Goal: Task Accomplishment & Management: Manage account settings

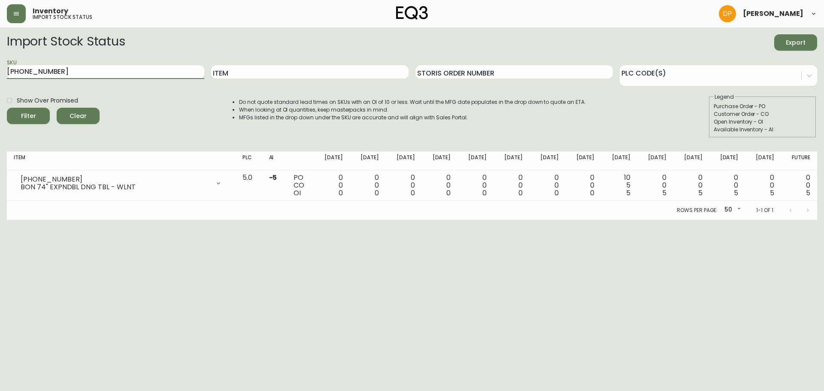
click at [0, 72] on html "Inventory import stock status [PERSON_NAME] Import Stock Status Export SKU [PHO…" at bounding box center [412, 110] width 824 height 220
drag, startPoint x: 68, startPoint y: 71, endPoint x: -69, endPoint y: 71, distance: 137.4
click at [0, 71] on html "Inventory import stock status [PERSON_NAME] Import Stock Status Export SKU [PHO…" at bounding box center [412, 110] width 824 height 220
type input "7050-350-16-A"
click at [41, 114] on span "Filter" at bounding box center [28, 116] width 29 height 11
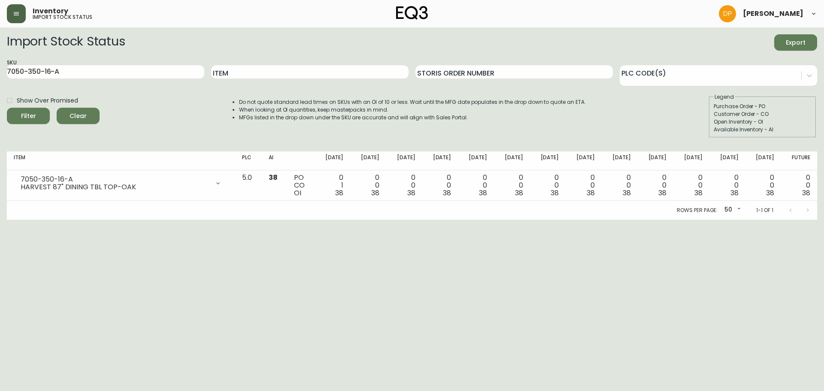
click at [18, 18] on button "button" at bounding box center [16, 13] width 19 height 19
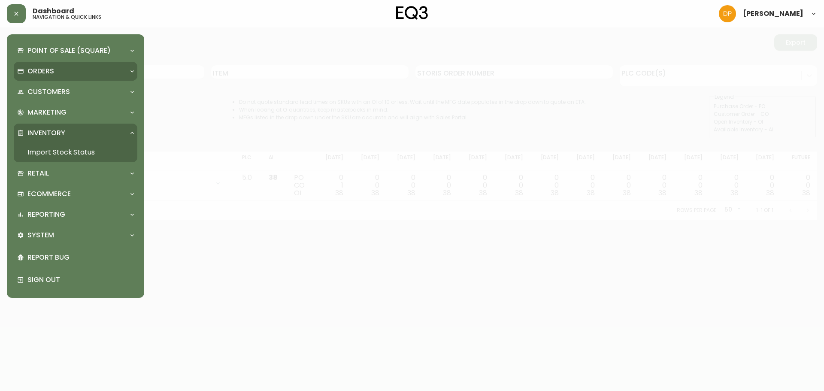
click at [59, 74] on div "Orders" at bounding box center [71, 71] width 108 height 9
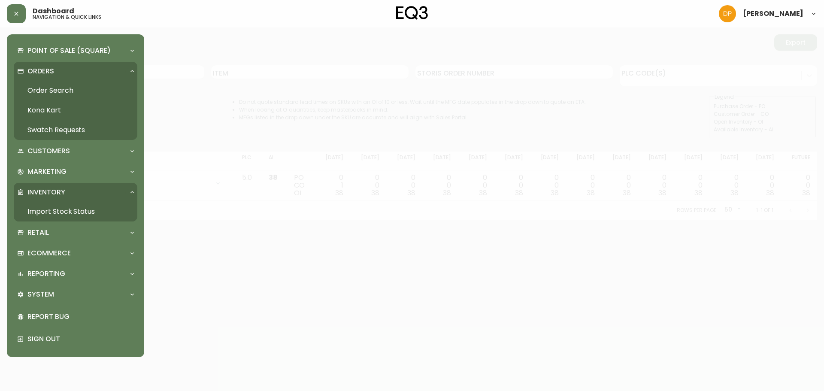
click at [71, 87] on link "Order Search" at bounding box center [76, 91] width 124 height 20
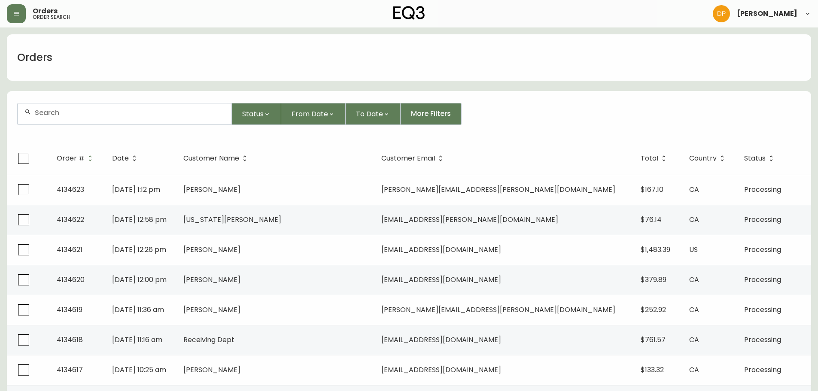
click at [115, 118] on div at bounding box center [125, 113] width 214 height 21
paste input "4132884"
type input "4132884"
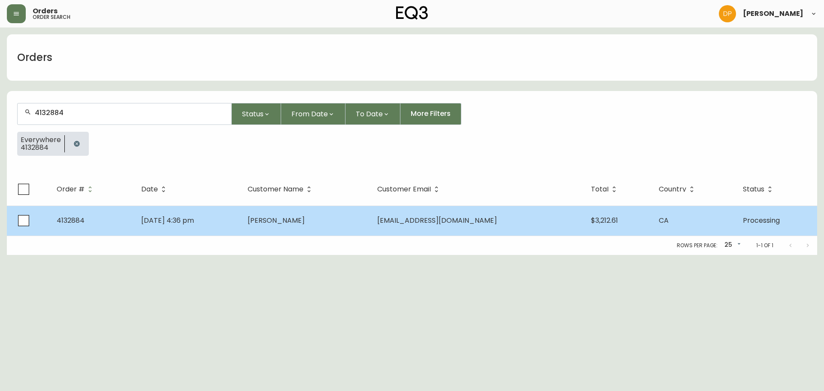
click at [212, 228] on td "[DATE] 4:36 pm" at bounding box center [187, 221] width 106 height 30
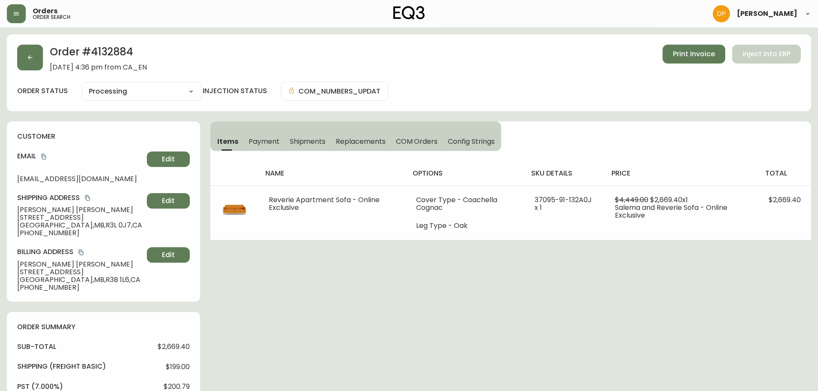
type input "Processing"
select select "PROCESSING"
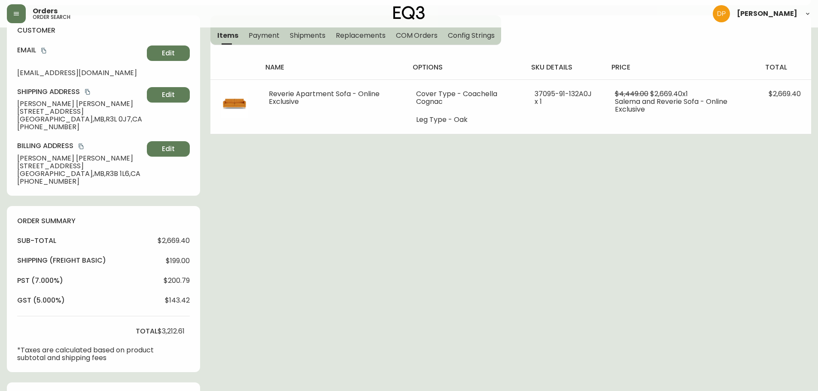
scroll to position [258, 0]
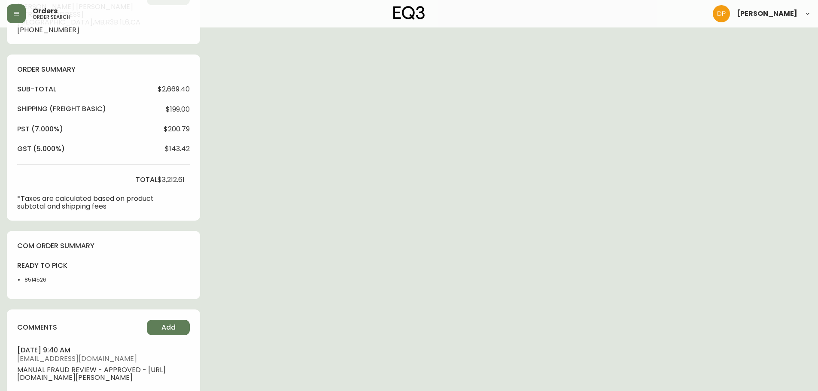
click at [39, 279] on li "8514526" at bounding box center [45, 280] width 43 height 8
copy li "8514526"
click at [647, 180] on div "Order # 4132884 [DATE] 4:36 pm from CA_EN Print Invoice Inject into ERP order s…" at bounding box center [409, 115] width 804 height 677
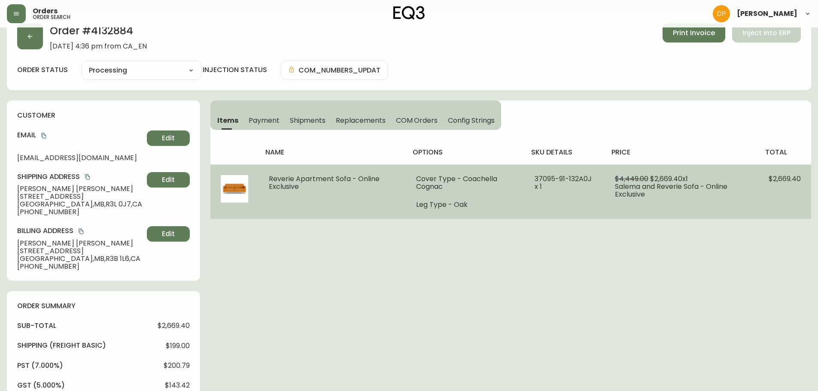
scroll to position [0, 0]
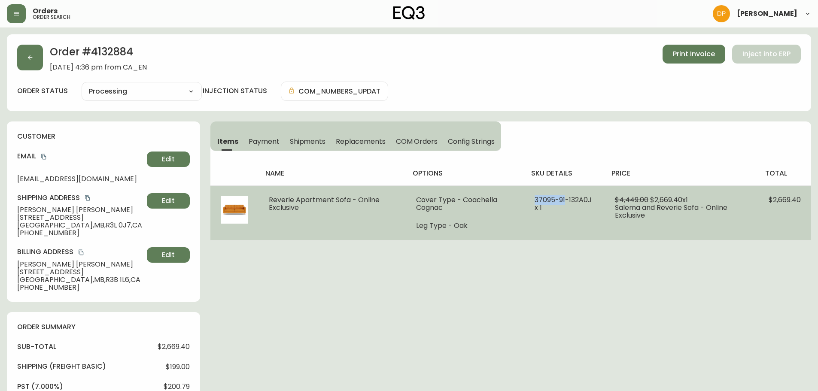
drag, startPoint x: 533, startPoint y: 200, endPoint x: 564, endPoint y: 201, distance: 31.0
click at [564, 201] on span "37095-91-132A0J x 1" at bounding box center [562, 204] width 57 height 18
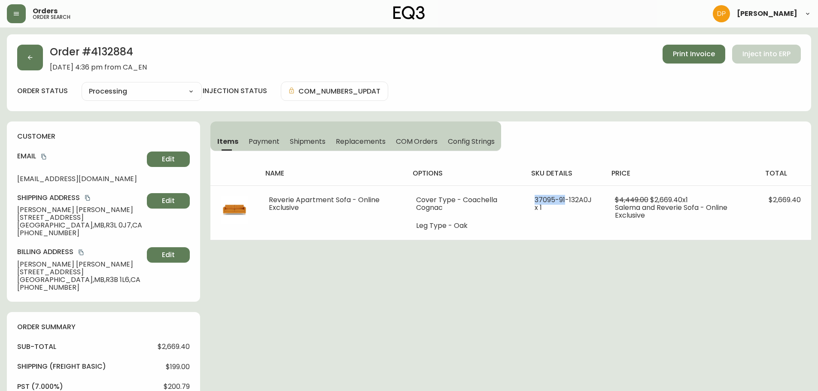
copy span "37095-91"
click at [715, 55] on span "Print Invoice" at bounding box center [694, 53] width 42 height 9
